Goal: Use online tool/utility: Utilize a website feature to perform a specific function

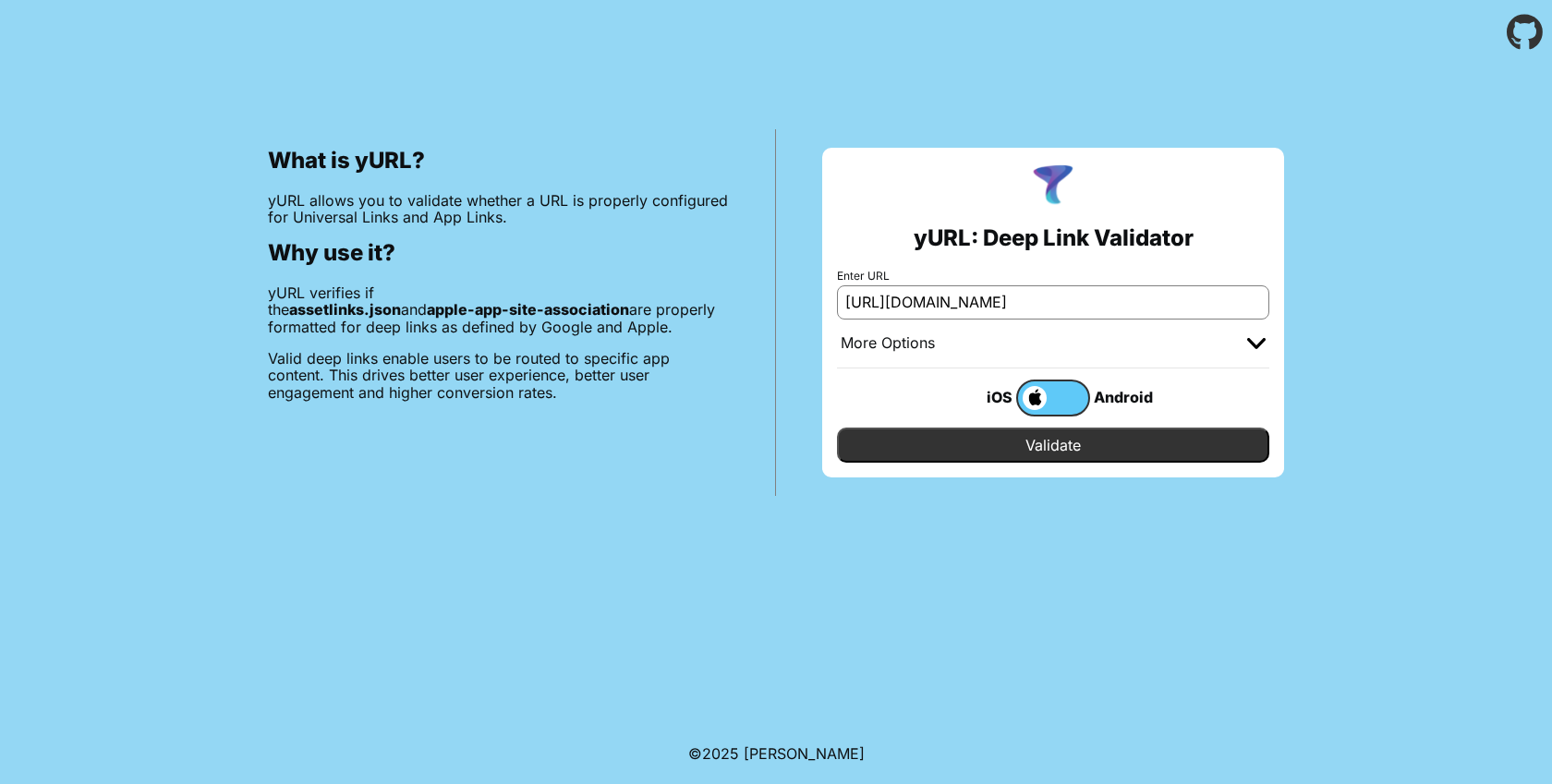
scroll to position [0, 132]
type input "[URL][DOMAIN_NAME]"
click at [924, 539] on body "What is yURL? yURL allows you to validate whether a URL is properly configured …" at bounding box center [776, 392] width 1552 height 784
click at [1056, 386] on label at bounding box center [1052, 397] width 74 height 37
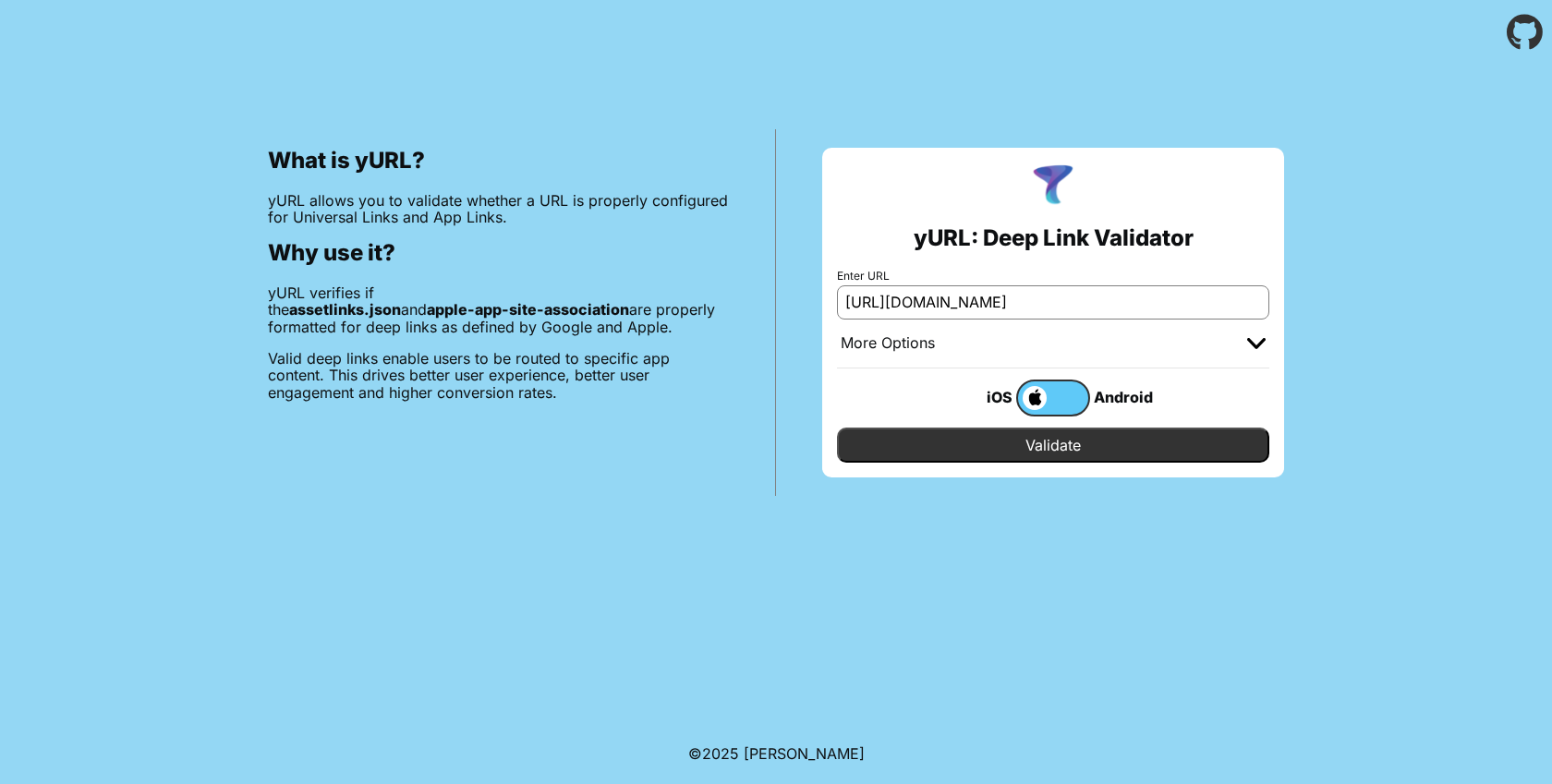
click at [0, 0] on input "checkbox" at bounding box center [0, 0] width 0 height 0
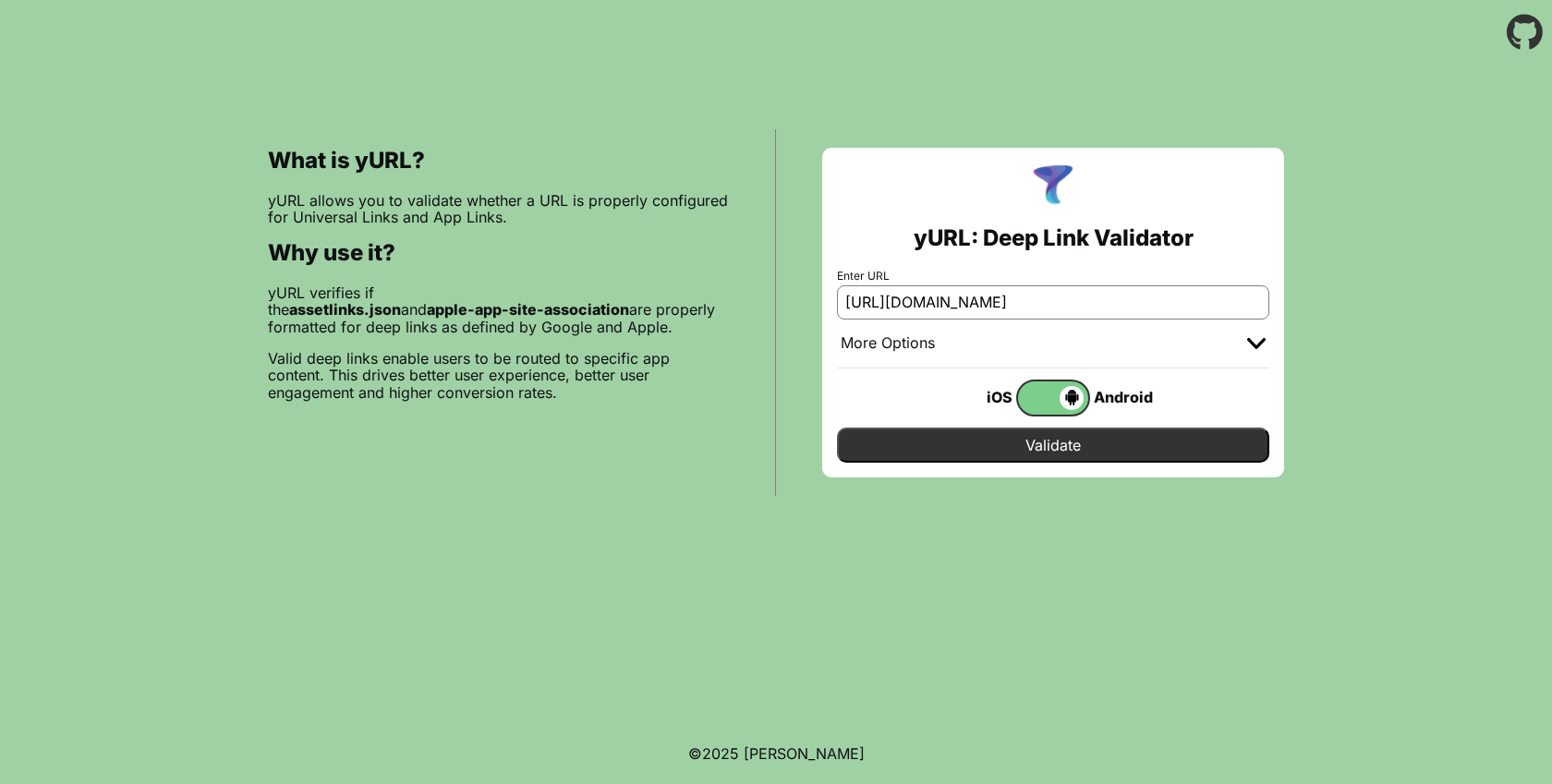
click at [1080, 430] on input "Validate" at bounding box center [1052, 444] width 432 height 35
